Goal: Navigation & Orientation: Find specific page/section

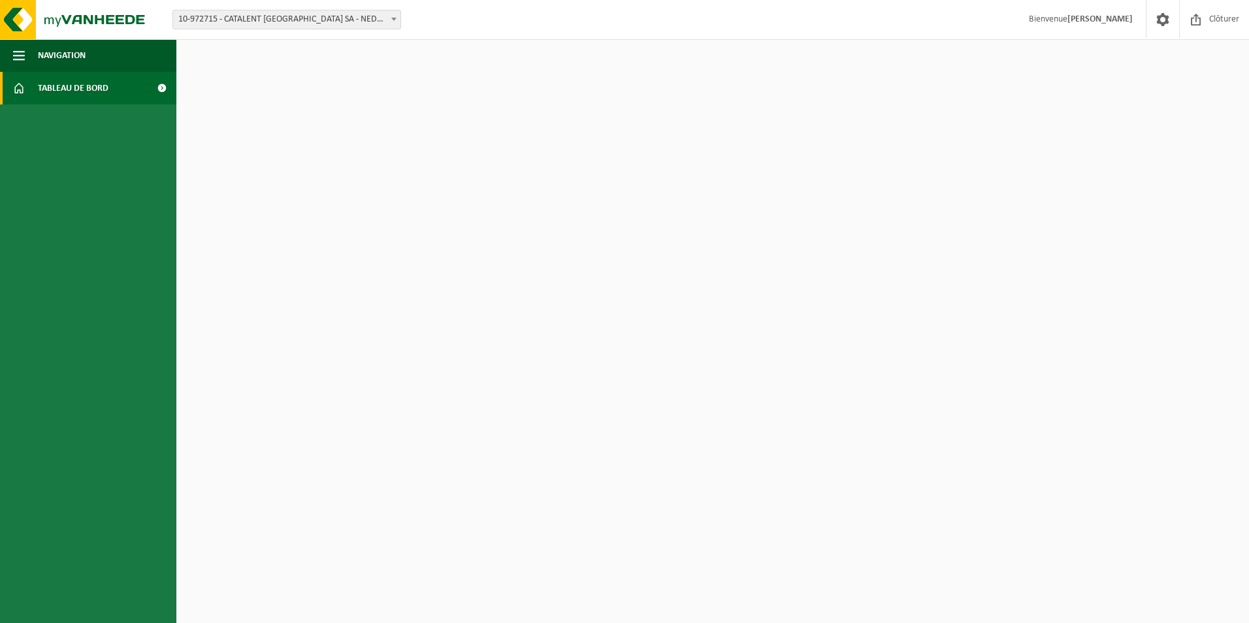
click at [157, 82] on span at bounding box center [161, 88] width 29 height 33
click at [16, 53] on span "button" at bounding box center [19, 55] width 12 height 33
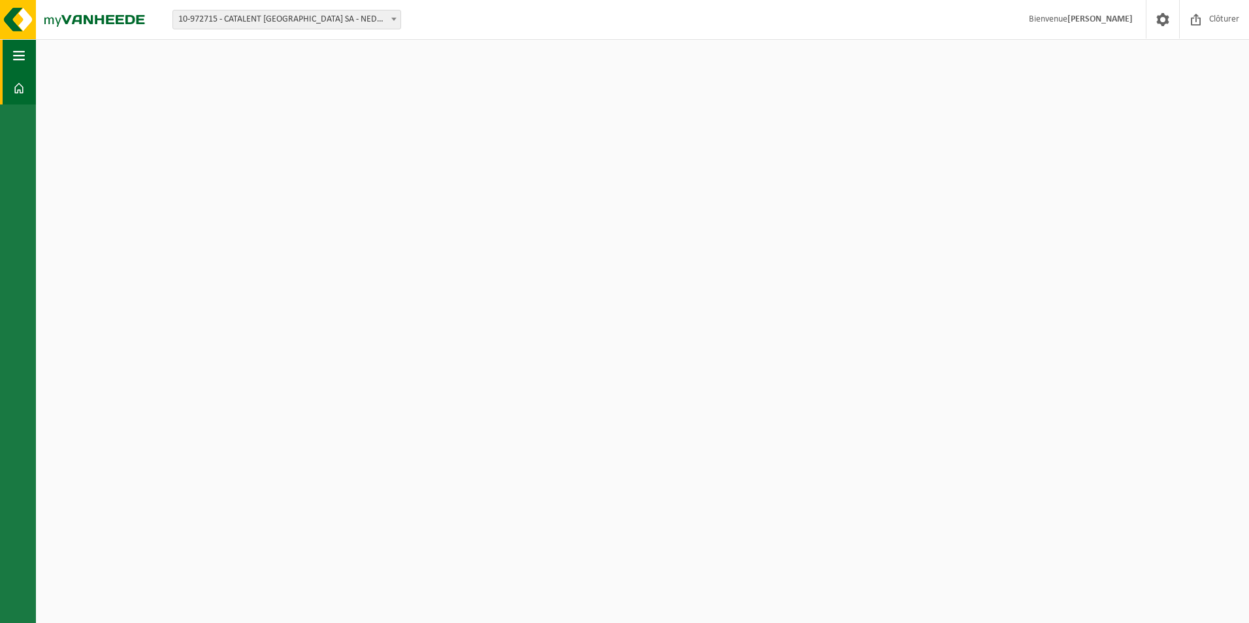
click at [16, 53] on span "button" at bounding box center [19, 55] width 12 height 33
